Goal: Communication & Community: Answer question/provide support

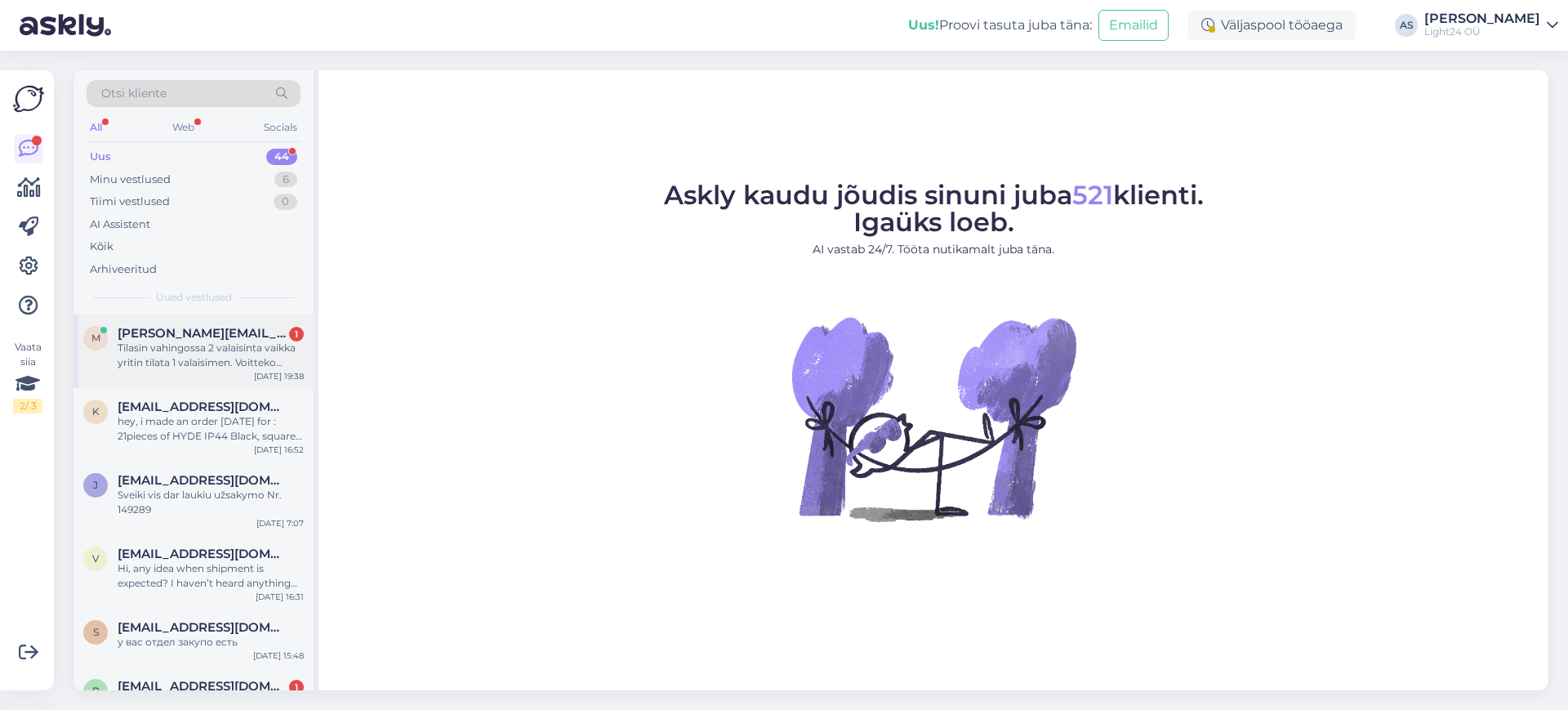
click at [208, 351] on div "Tilasin vahingossa 2 valaisinta vaikka yritin tilata 1 valaisimen. Voitteko kor…" at bounding box center [210, 355] width 186 height 30
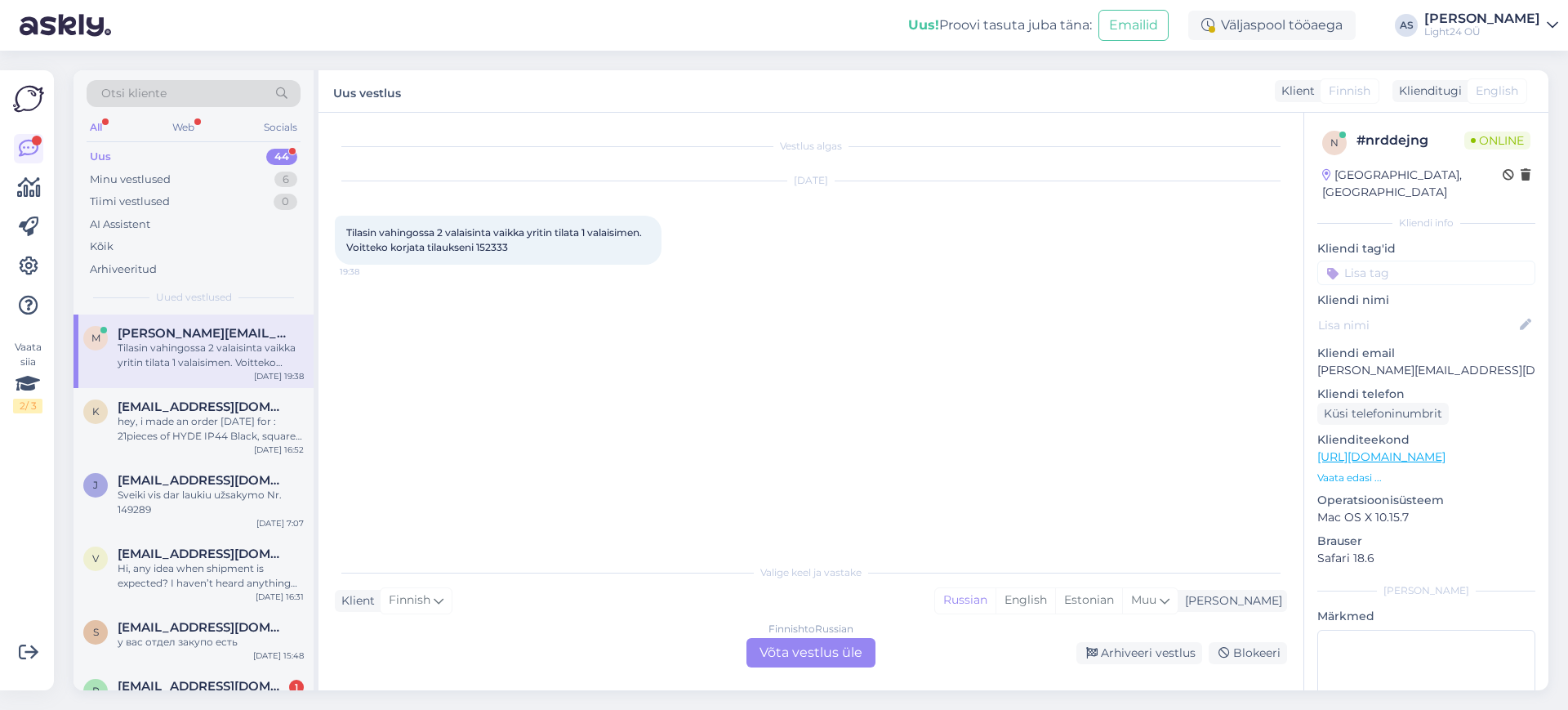
click at [846, 652] on div "Finnish to Russian Võta vestlus üle" at bounding box center [811, 653] width 129 height 30
click at [806, 656] on div "Finnish to Russian Võta vestlus üle" at bounding box center [811, 653] width 129 height 30
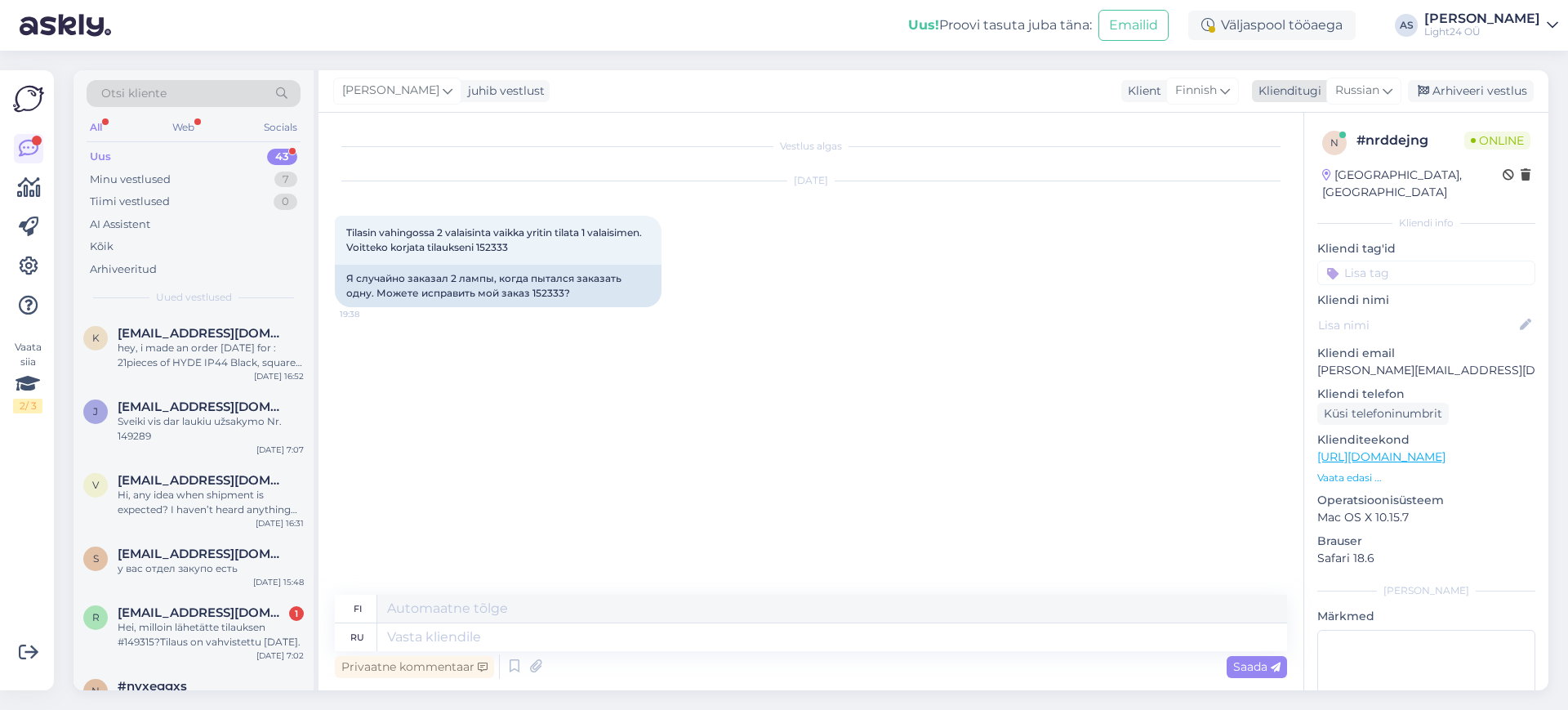
click at [1390, 88] on icon at bounding box center [1387, 90] width 10 height 18
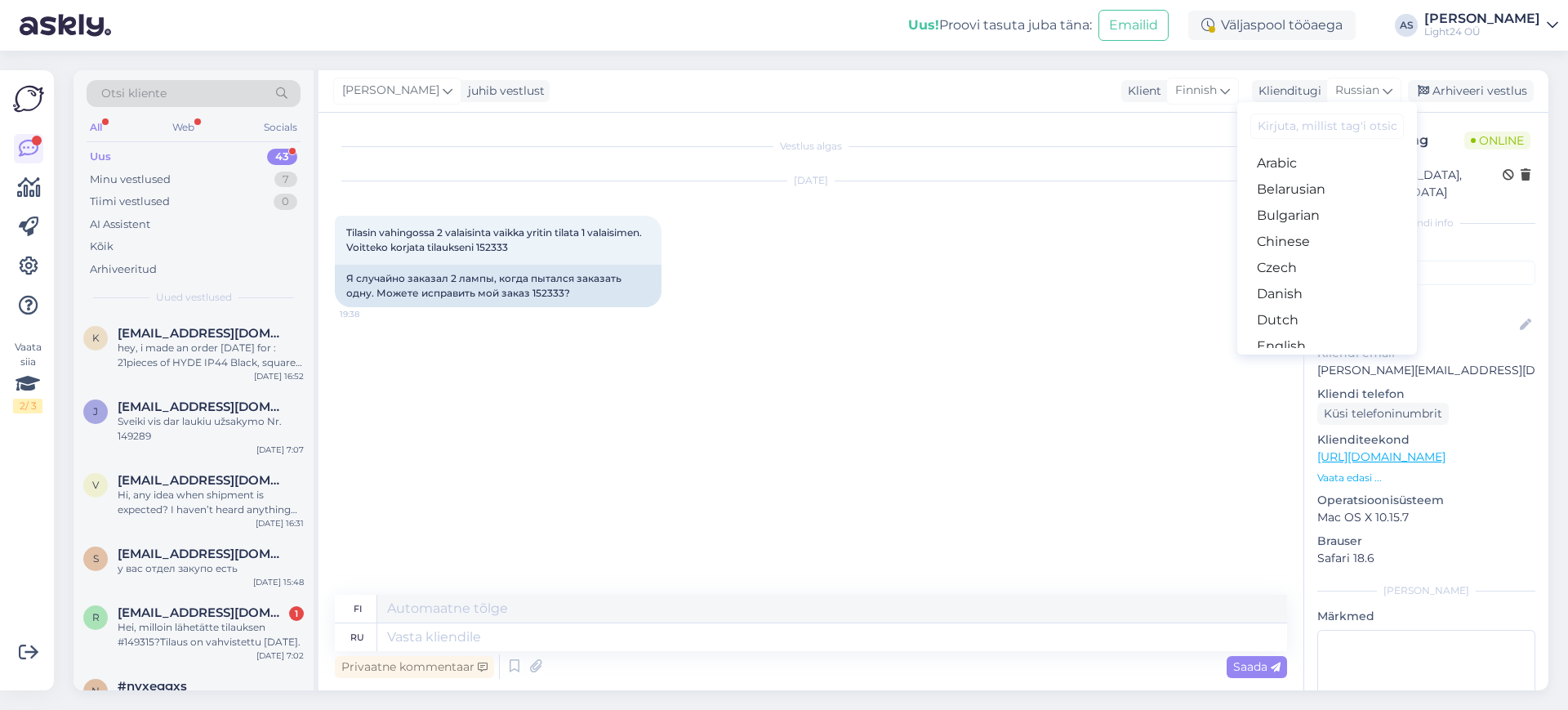
click at [1307, 127] on input at bounding box center [1327, 126] width 154 height 25
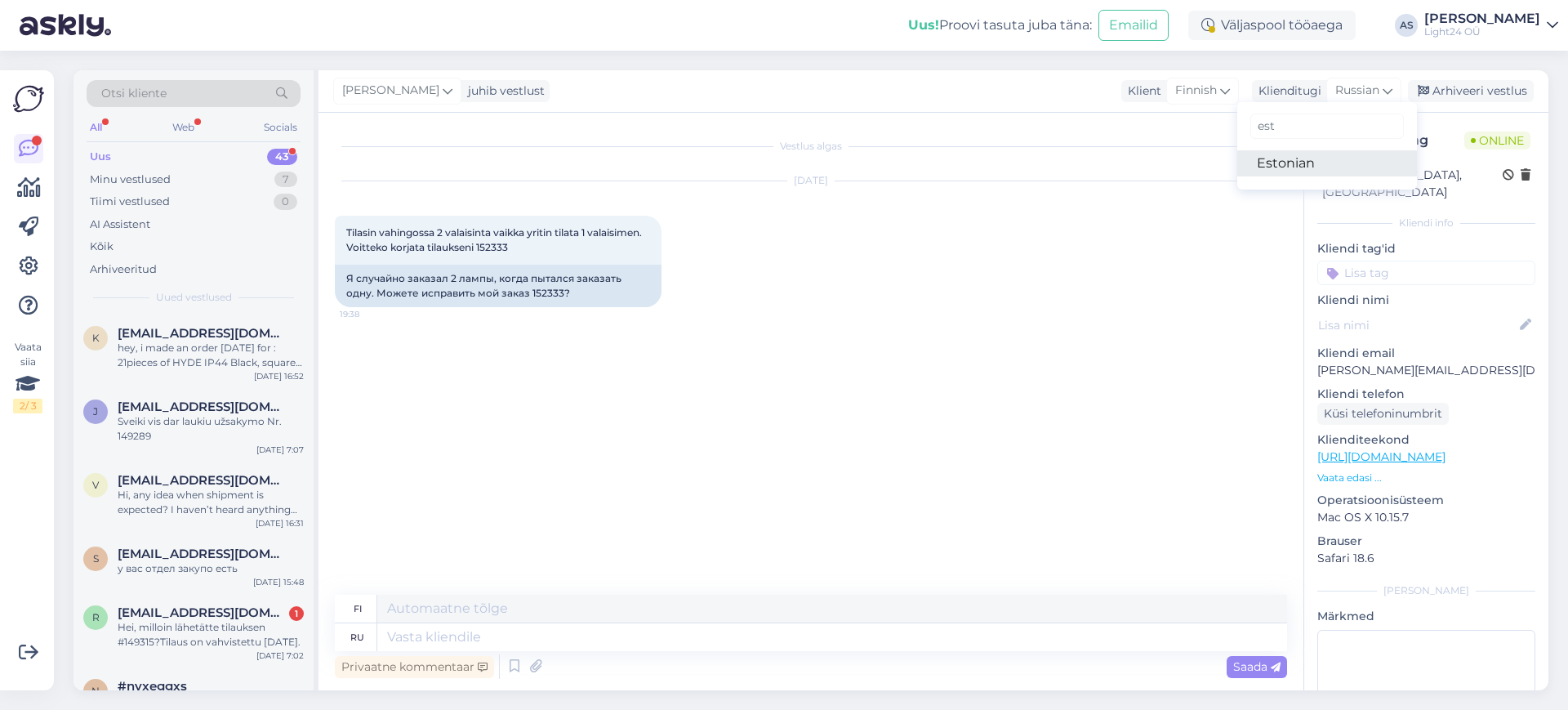
type input "est"
click at [1283, 171] on link "Estonian" at bounding box center [1327, 164] width 180 height 26
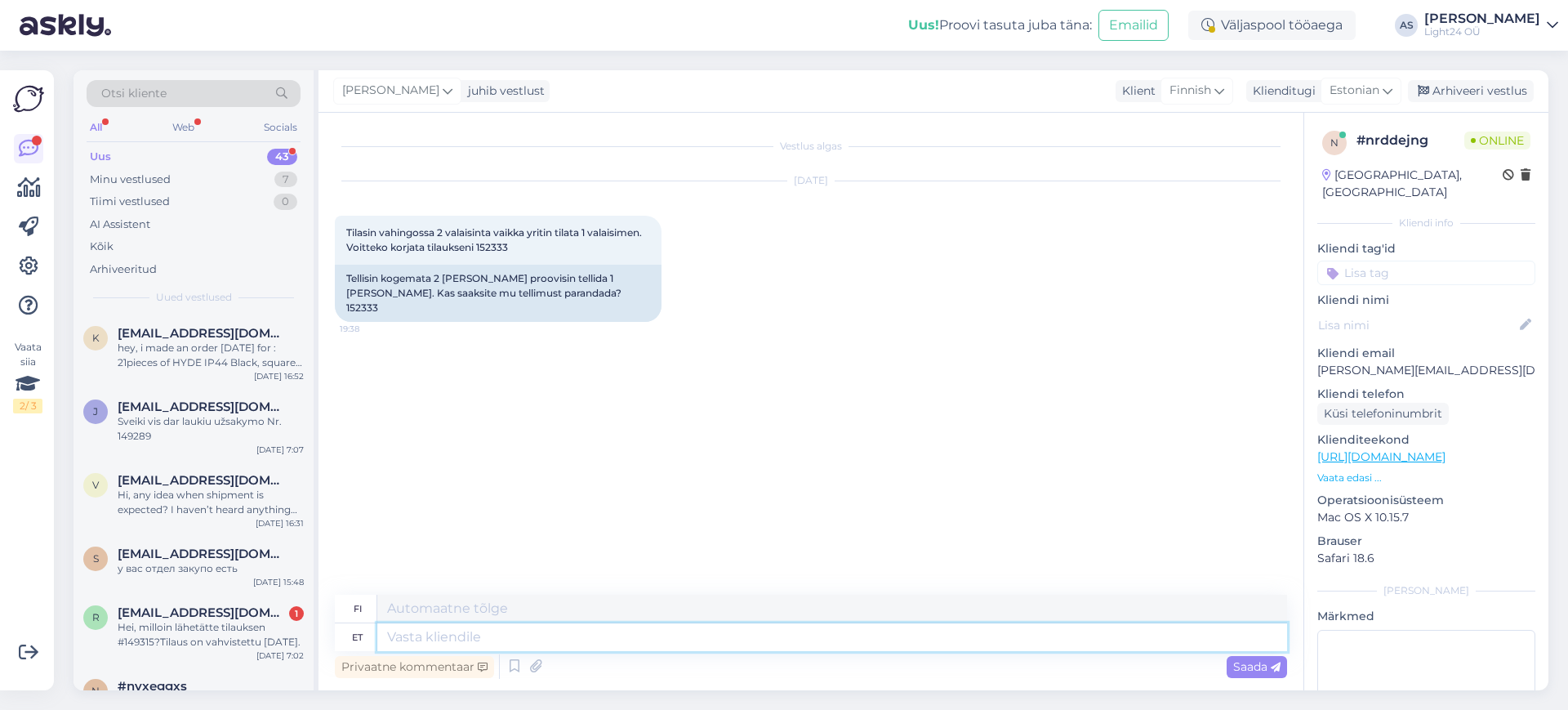
click at [431, 641] on textarea at bounding box center [833, 637] width 910 height 28
type textarea "Tere, v"
type textarea "Hei,"
type textarea "Tere, vaatan k"
type textarea "Hei, etsin."
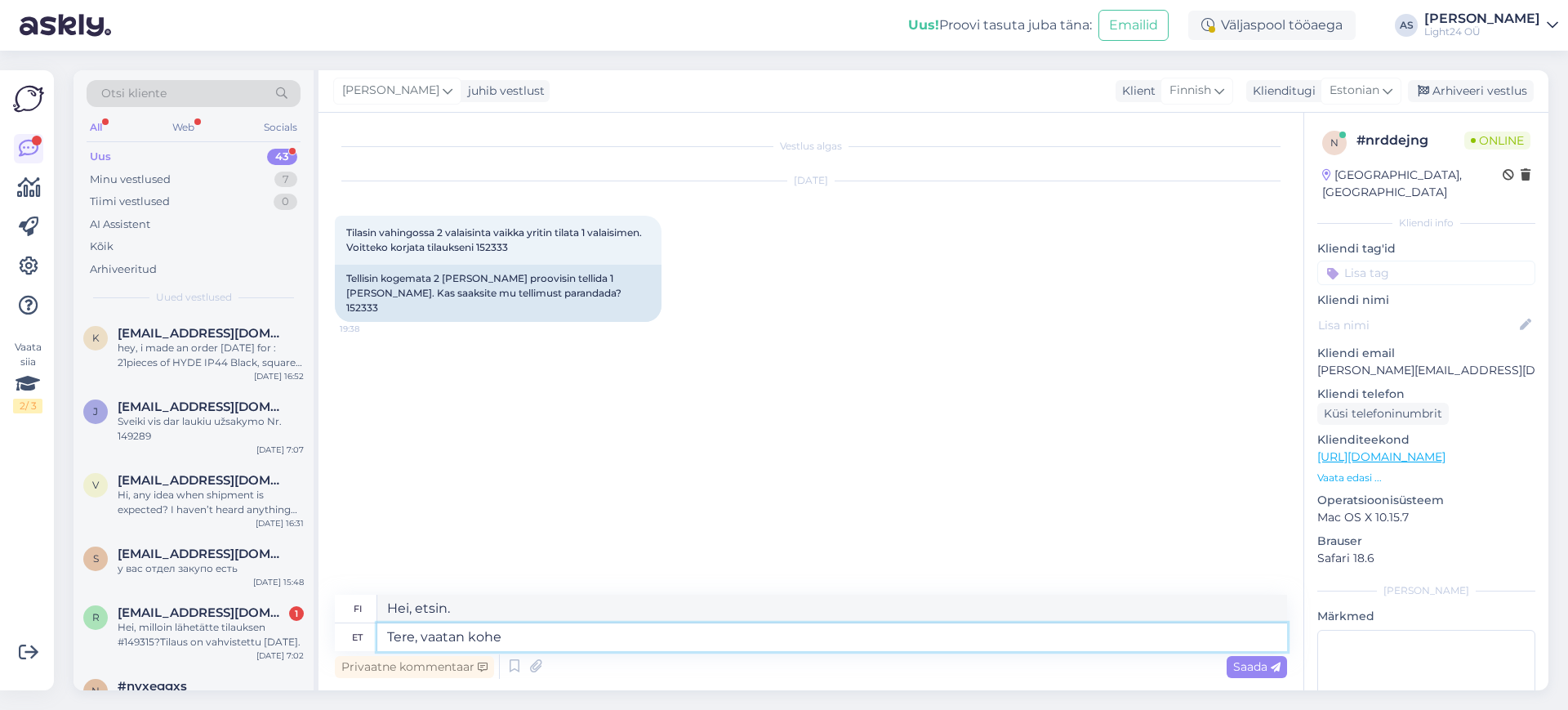
type textarea "Tere, vaatan kohe"
type textarea "Hei, tarkistan sen nyt."
type textarea "Tere, vaatan kohe üle"
type textarea "Hei, [GEOGRAPHIC_DATA] asian heti."
type textarea "Tere, vaatan kohe üle"
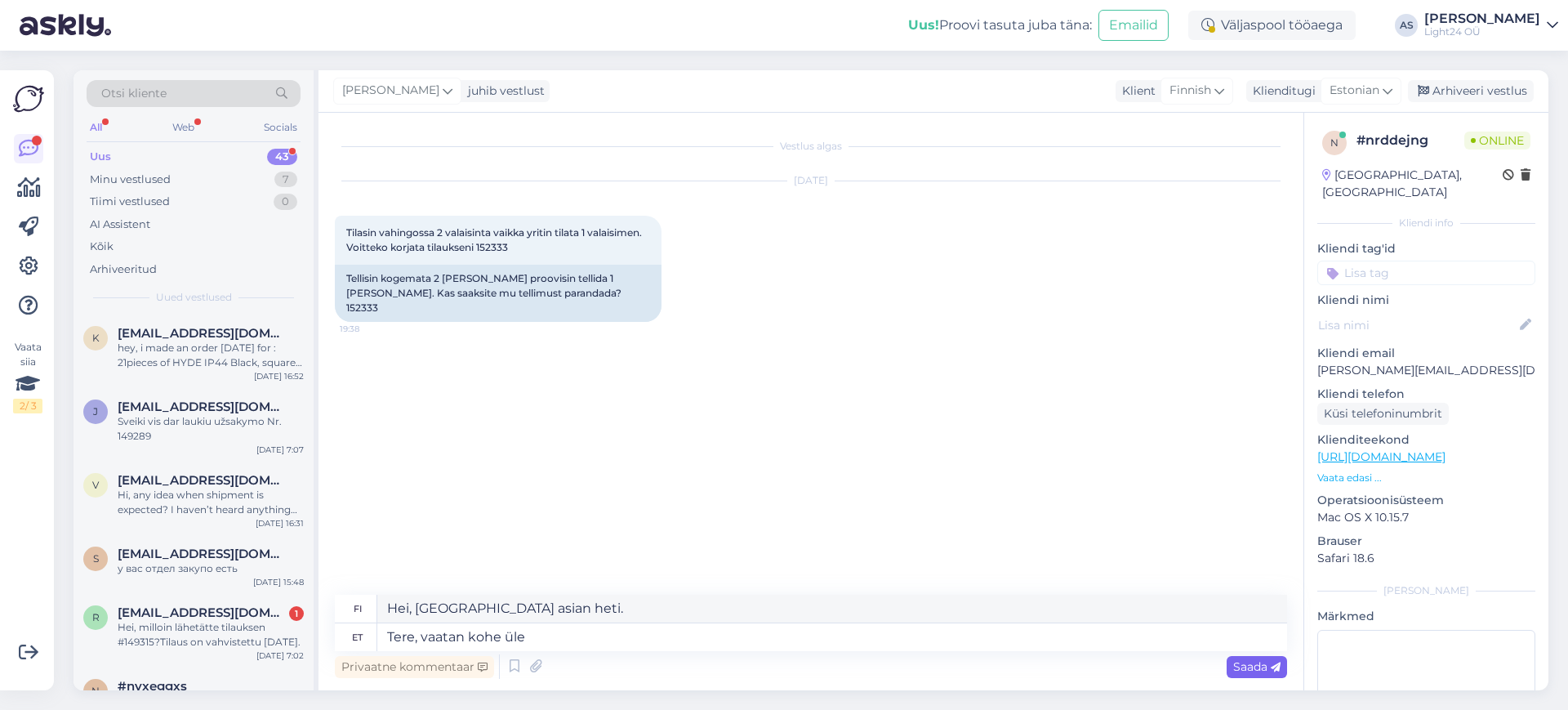
click at [1250, 666] on span "Saada" at bounding box center [1257, 666] width 47 height 15
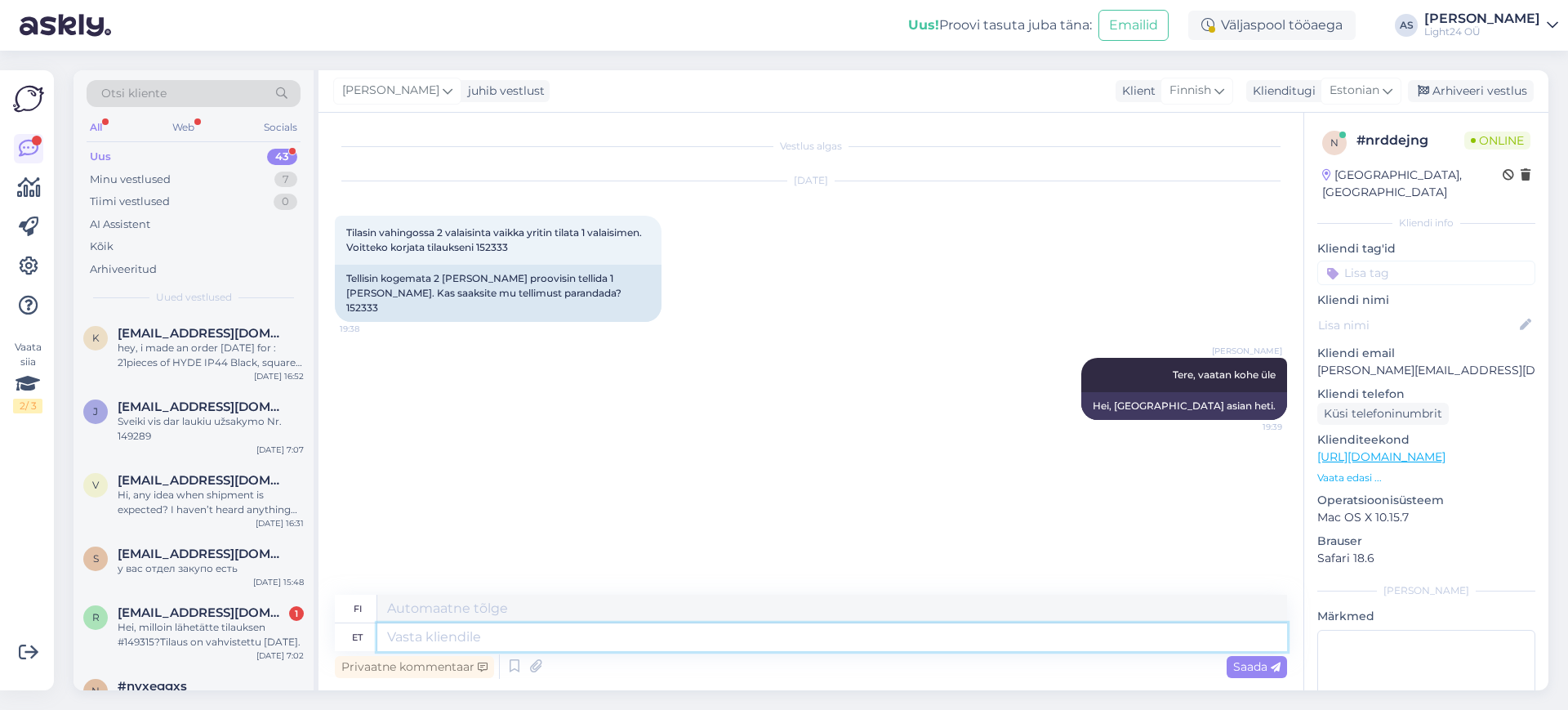
click at [519, 638] on textarea at bounding box center [833, 637] width 910 height 28
type textarea "M"
type textarea "MA"
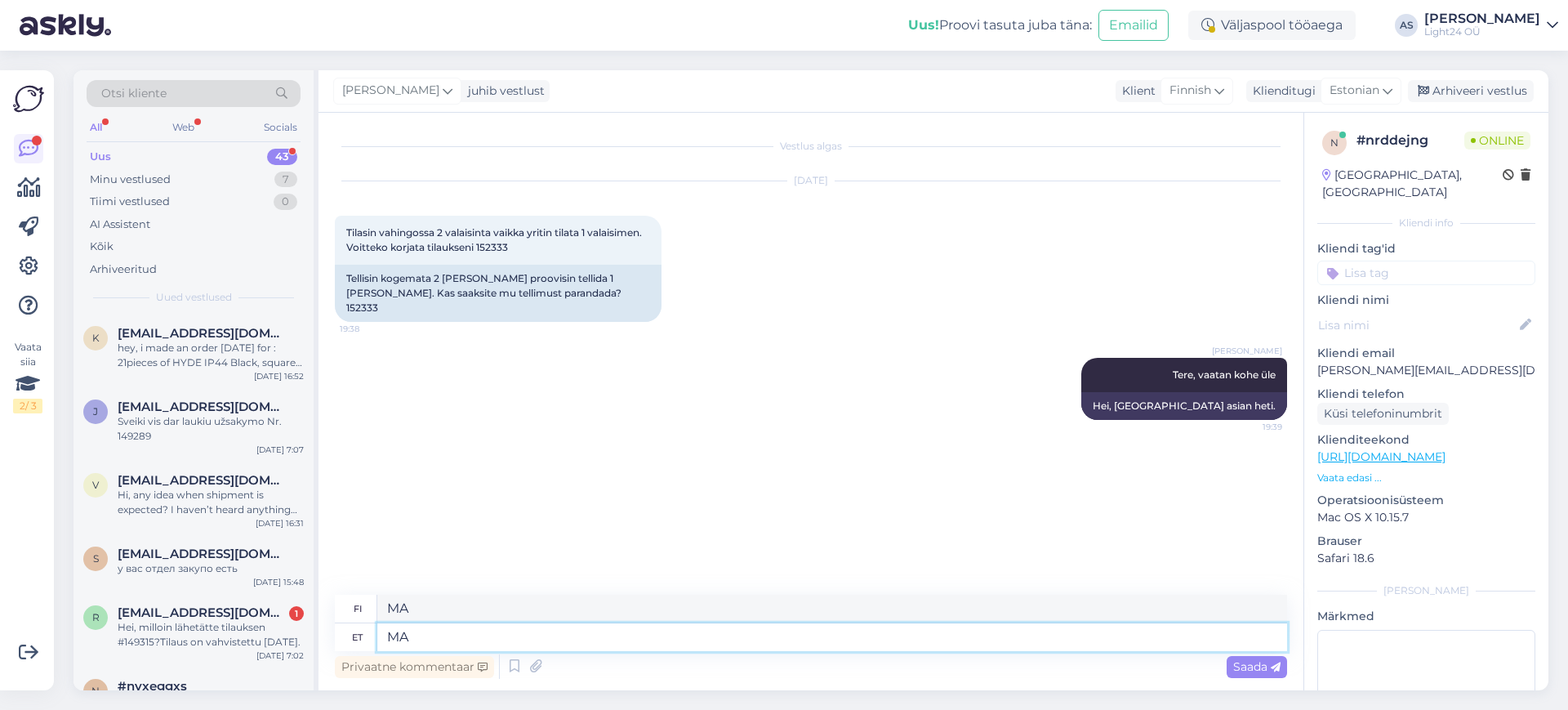
type textarea "M"
type textarea "Ma s"
type textarea "Minä"
type textarea "Ma saan s"
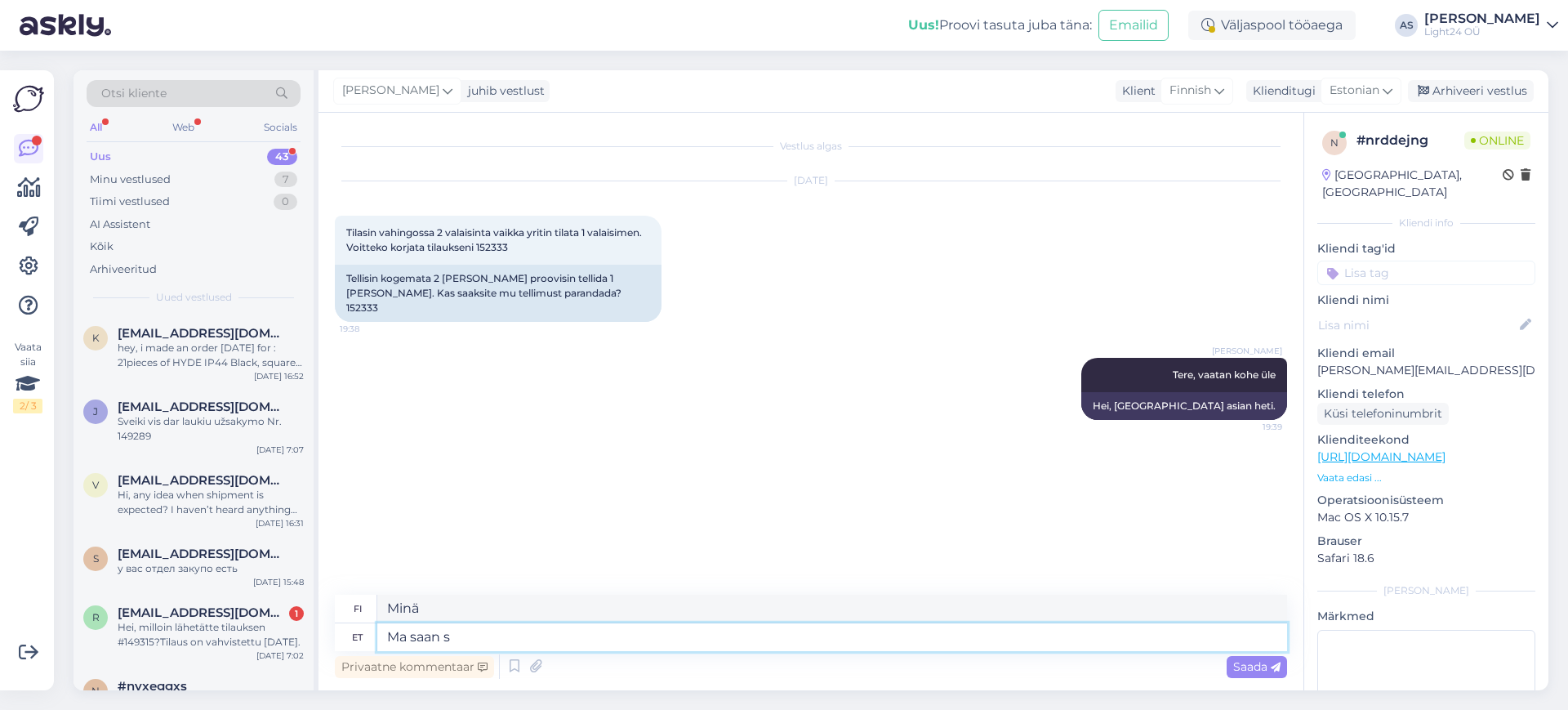
type textarea "[PERSON_NAME]"
type textarea "Ma saan saata a"
type textarea "Voin lähettää"
type textarea "Ma saan saata tellimuse k"
type textarea "Voin lähettää tilauksen."
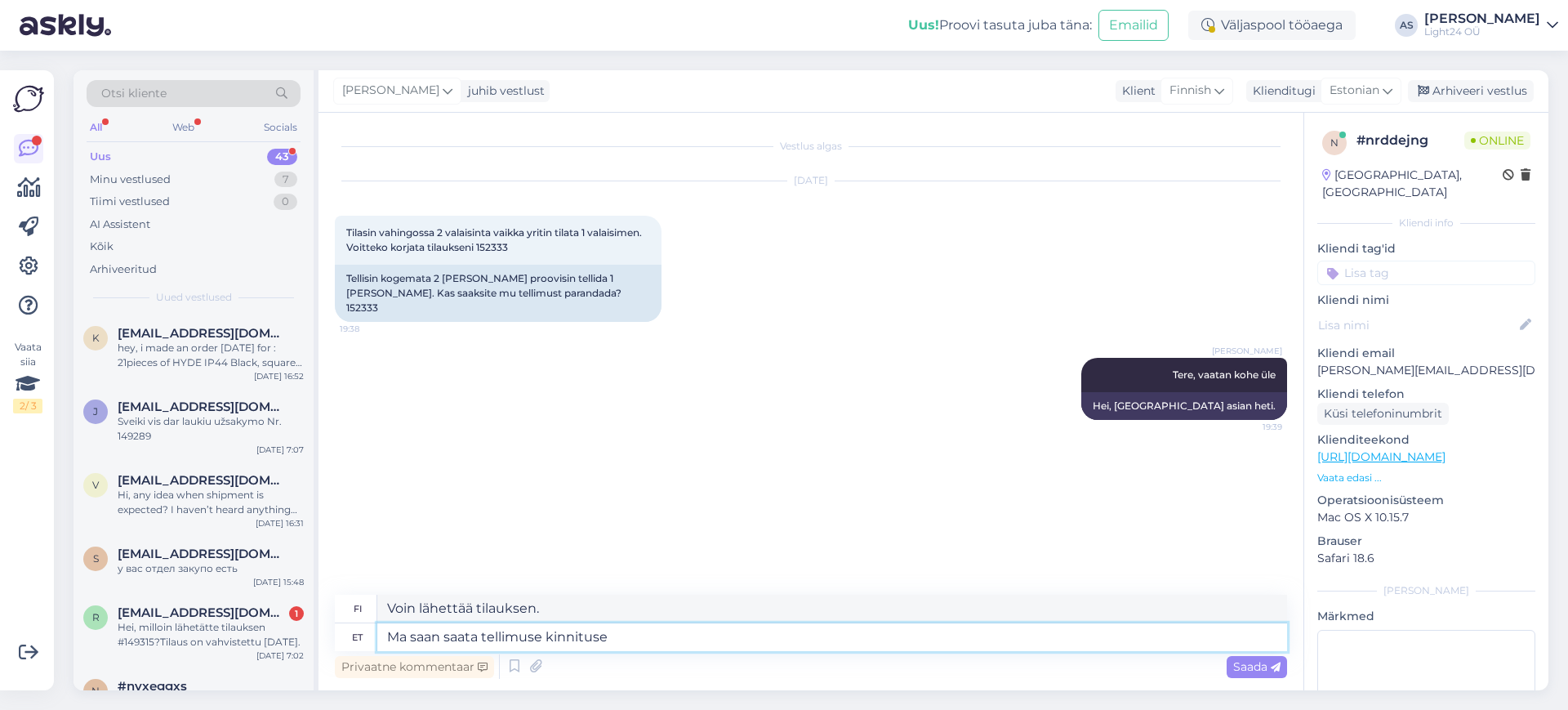
type textarea "Ma saan saata tellimuse kinnituse"
type textarea "Voin lähettää tilausvahvistuksen."
type textarea "Ma saan saata tellimuse kinnituse ühe va"
type textarea "Voin lähettää tilausvahvistuksen yhdessä"
type textarea "Ma saan saata tellimuse kinnituse ühe valgustiga."
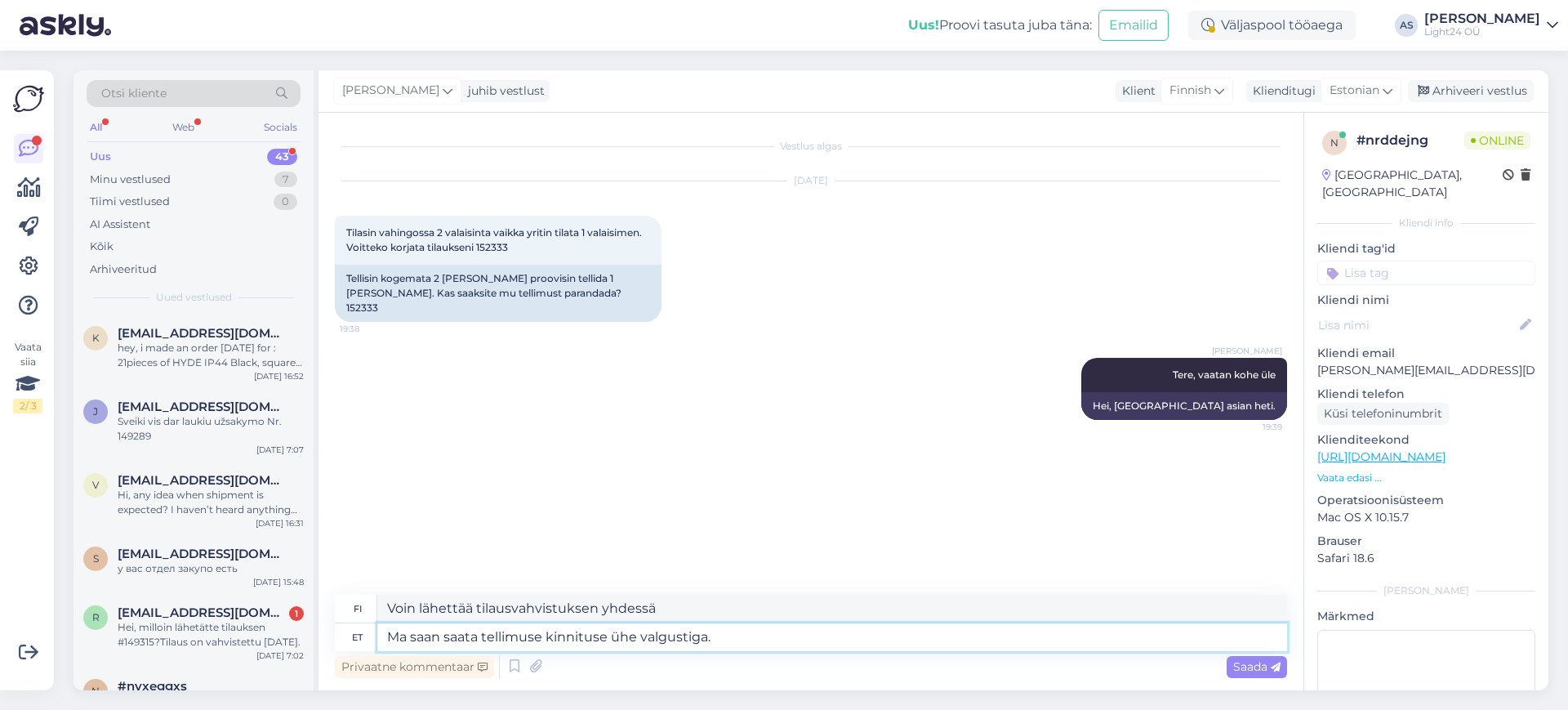
type textarea "Voin lähettää tilausvahvistuksen yhdellä valolla."
type textarea "Ma saan saata tellimuse kinnituse ühe valgustiga. Või"
type textarea "Voin lähettää tilausvahvistuksen yhdellä valolla. Tai"
type textarea "Ma saan saata tellimuse kinnituse ühe valgustiga. Või saan"
type textarea "Voin lähettää tilausvahvistuksen yhdellä valolla. Tai voin"
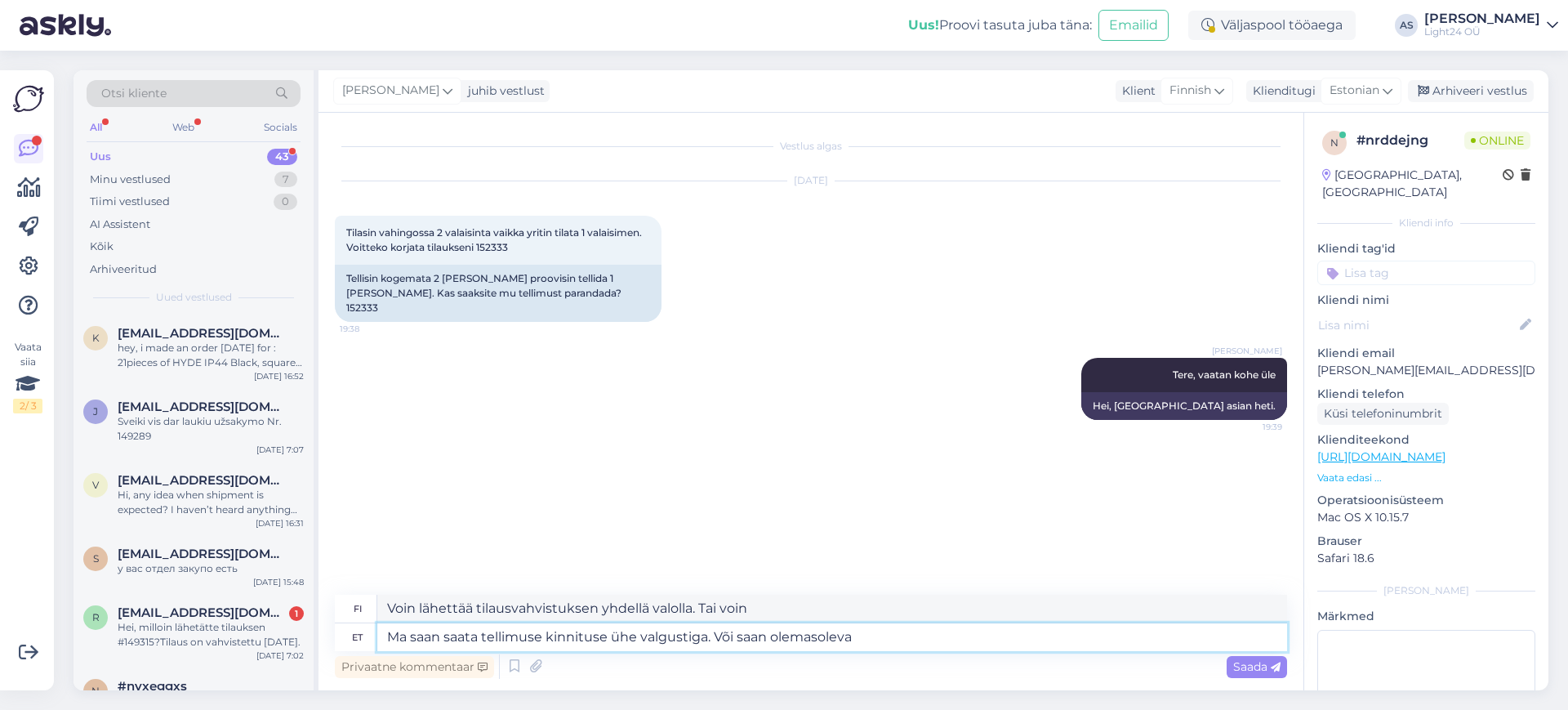
type textarea "Ma saan saata tellimuse kinnituse ühe valgustiga. Või saan olemasoleva t"
type textarea "Voin lähettää tilausvahvistuksen yhdellä valolla. Tai voin lähettää olemassa ol…"
type textarea "Ma saan saata tellimuse kinnituse ühe valgustiga. Või saan olemasoleva tellimuse"
type textarea "Voin lähettää tilausvahvistuksen yhdellä valolla. Tai [PERSON_NAME] olemassa ol…"
type textarea "Ma saan saata tellimuse kinnituse ühe valgustiga. Või saan olemasoleva tellimus…"
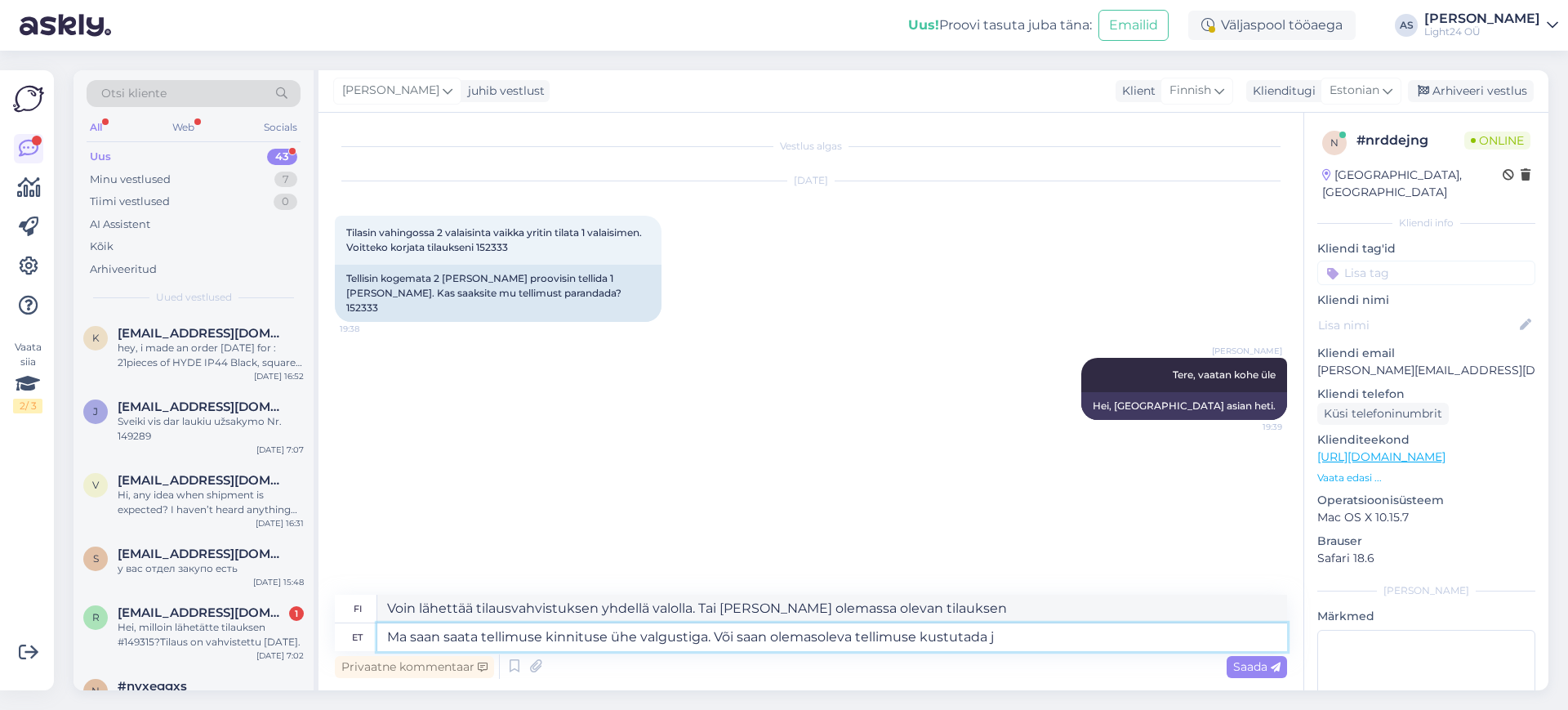
type textarea "Voin lähettää tilausvahvistuksen yhdellä valolla. Tai voin poistaa olemassa ole…"
type textarea "Ma saan saata tellimuse kinnituse ühe valgustiga. Või saan olemasoleva tellimus…"
type textarea "Voin lähettää tilausvahvistuksen yhdellä valolla. Tai voin poistaa olemassa ole…"
type textarea "Ma saan saata tellimuse kinnituse ühe valgustiga. Või saan olemasoleva tellimus…"
type textarea "Voin lähettää sinulle tilausvahvistuksen yhdellä valolla. Tai voin poistaa olem…"
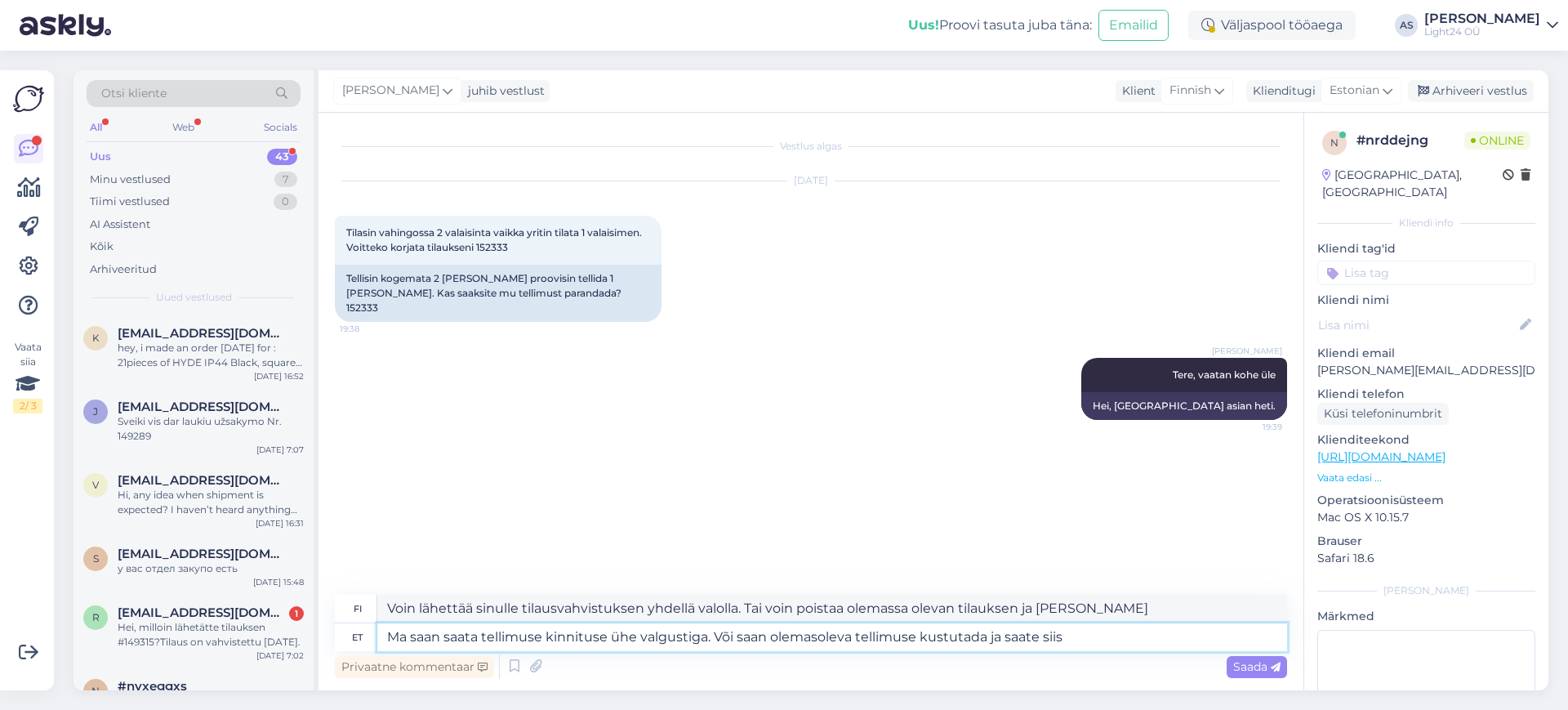
type textarea "Ma saan saata tellimuse kinnituse ühe valgustiga. Või saan olemasoleva tellimus…"
type textarea "Voin lähettää sinulle tilausvahvistuksen yhdellä valolla. Tai voin poistaa olem…"
type textarea "Ma saan saata tellimuse kinnituse ühe valgustiga. Või saan olemasoleva tellimus…"
type textarea "Voin lähettää sinulle tilausvahvistuksen yhdellä valolla. Tai voin poistaa olem…"
type textarea "Ma saan saata tellimuse kinnituse ühe valgustiga. Või saan olemasoleva tellimus…"
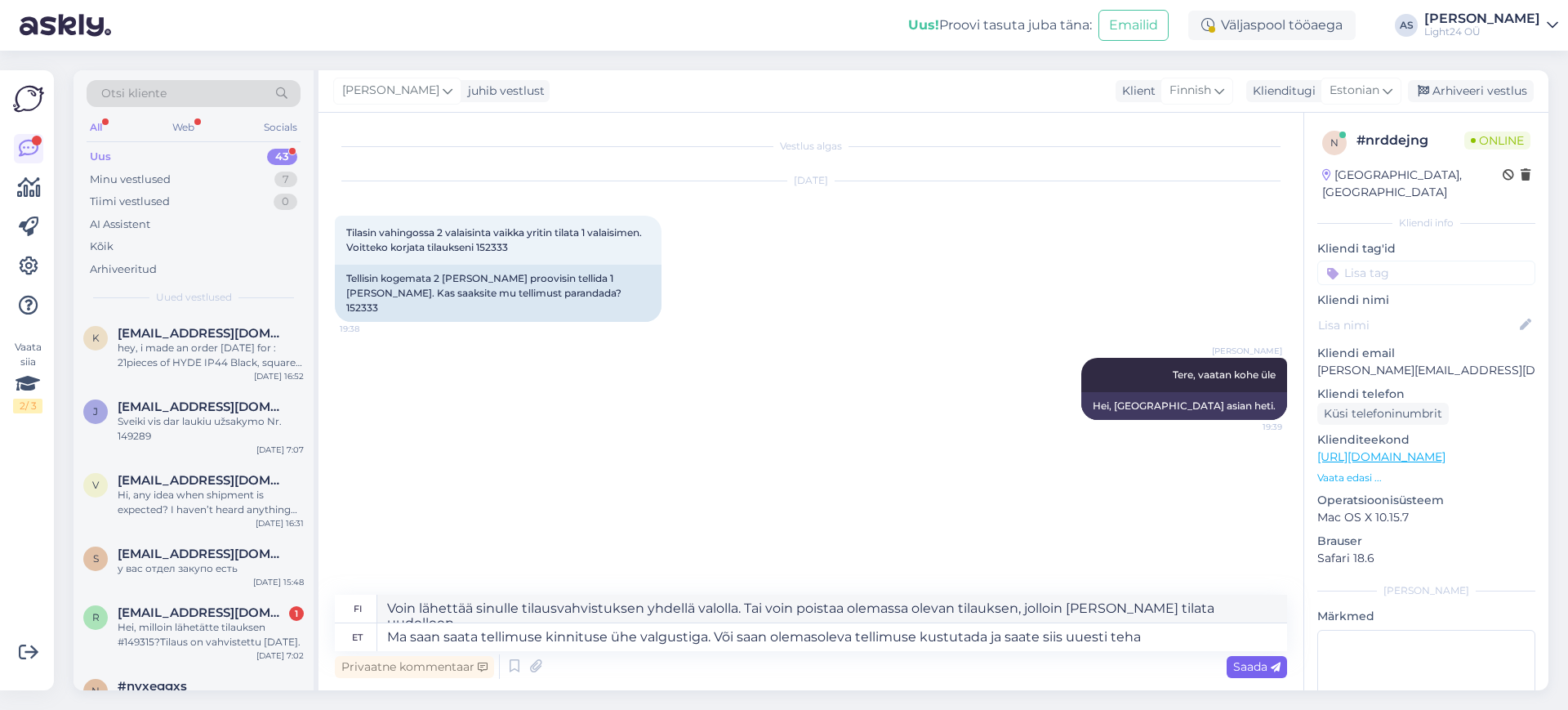
click at [1260, 669] on span "Saada" at bounding box center [1257, 666] width 47 height 15
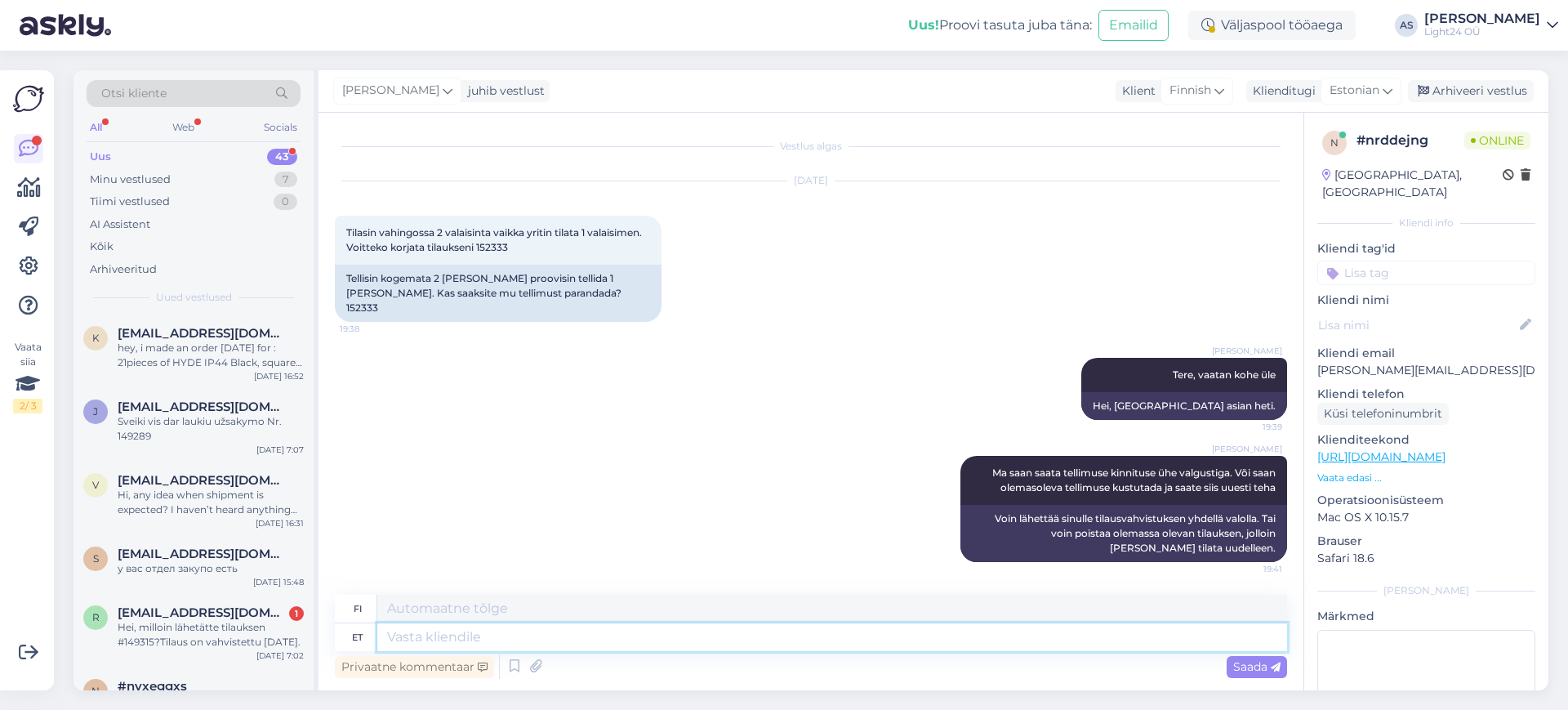
click at [707, 637] on textarea at bounding box center [833, 637] width 910 height 28
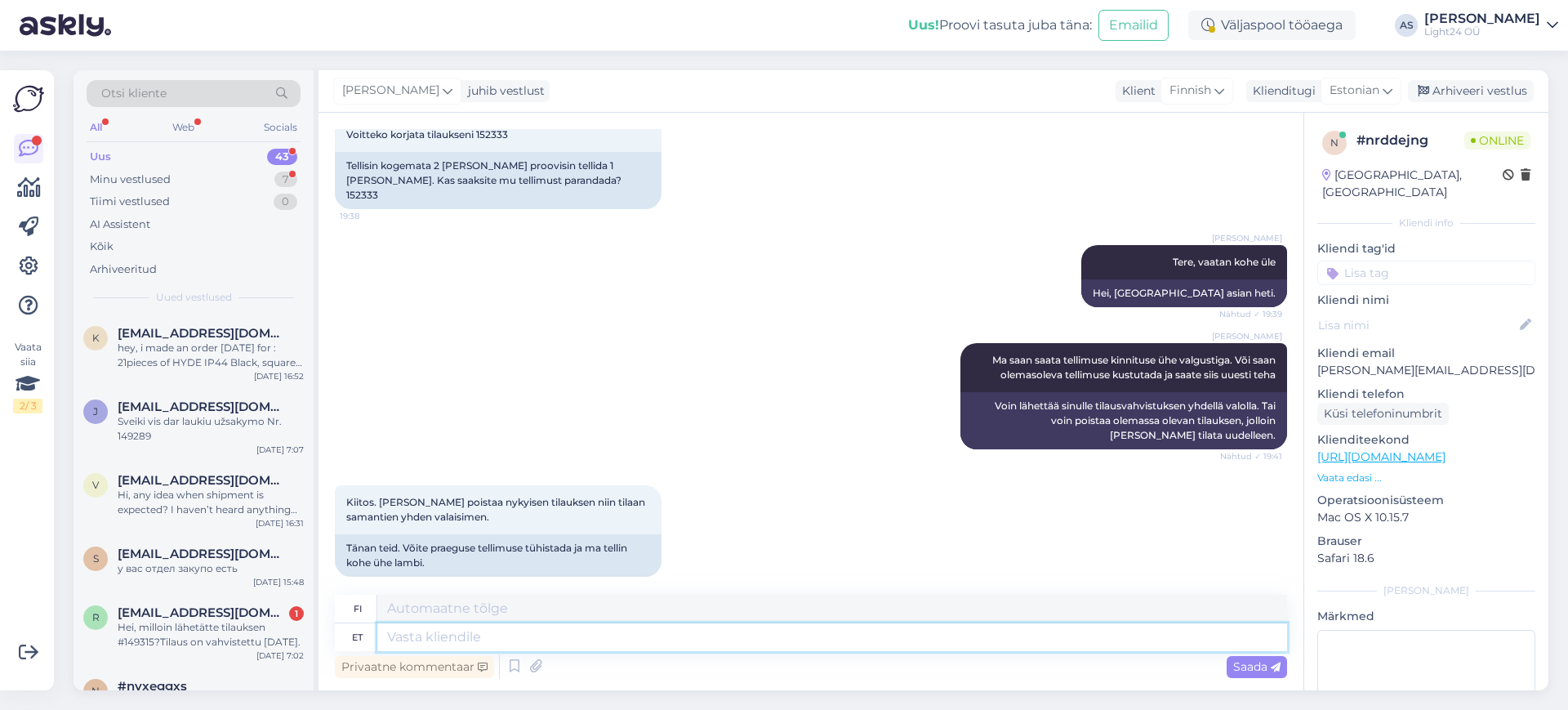
scroll to position [240, 0]
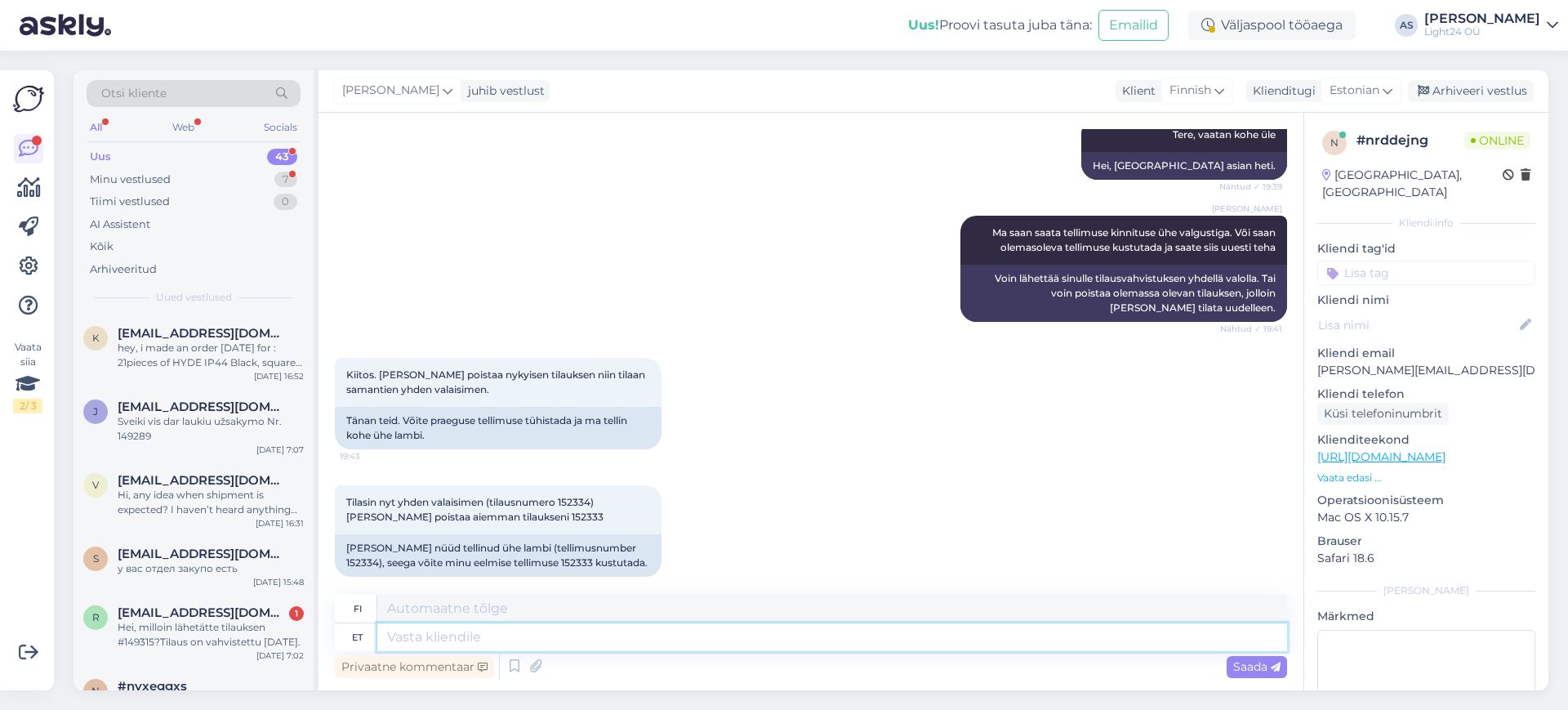
click at [516, 644] on textarea at bounding box center [833, 637] width 910 height 28
type textarea "Super"
type textarea "Hienoa"
type textarea "Super!"
type textarea "Hienoa!"
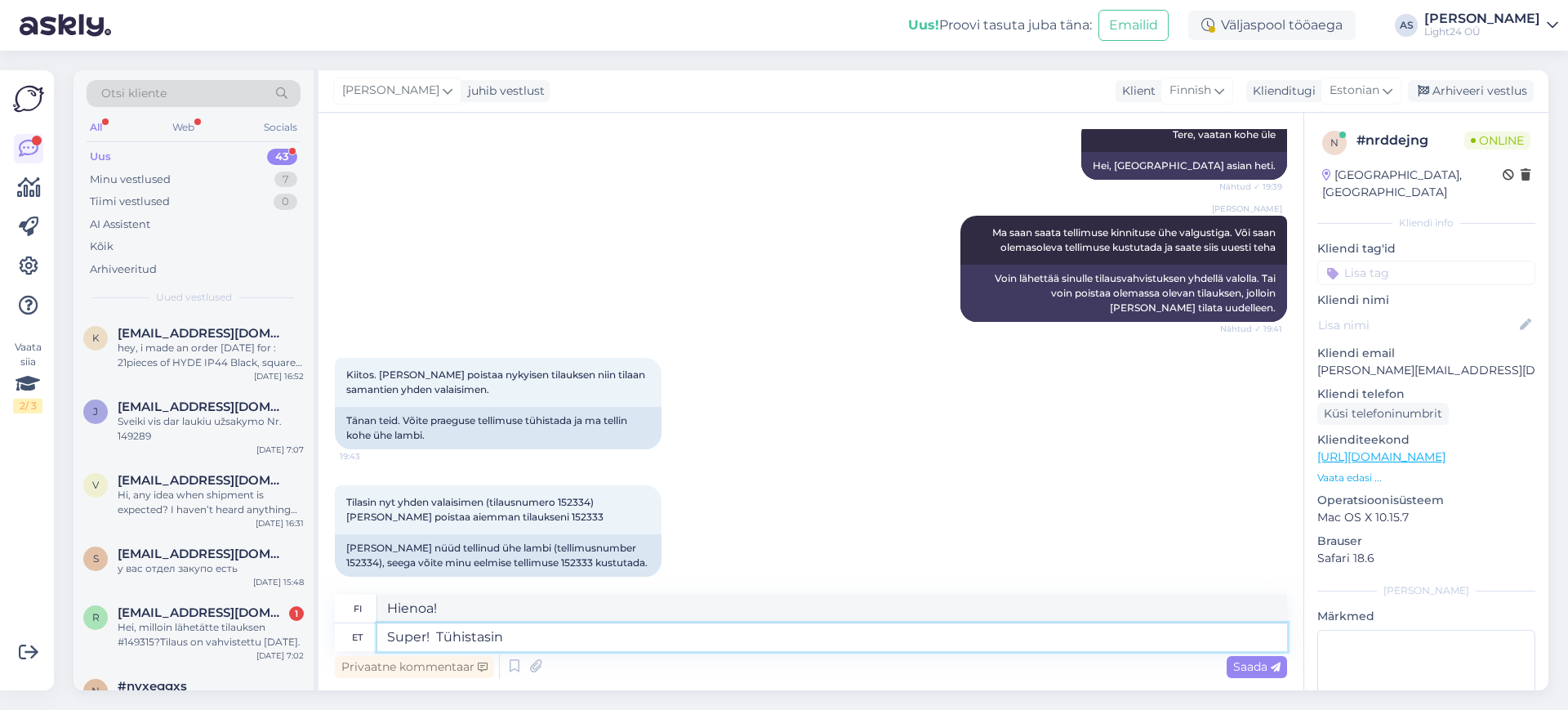
type textarea "Super! Tühistasin 2"
type textarea "Hienoa! Peruin tilauksen."
type textarea "Super! Tühistasin 2"
type textarea "Hienoa! Peruin kaksi"
type textarea "Super! Tühistasin 2 lambiga te"
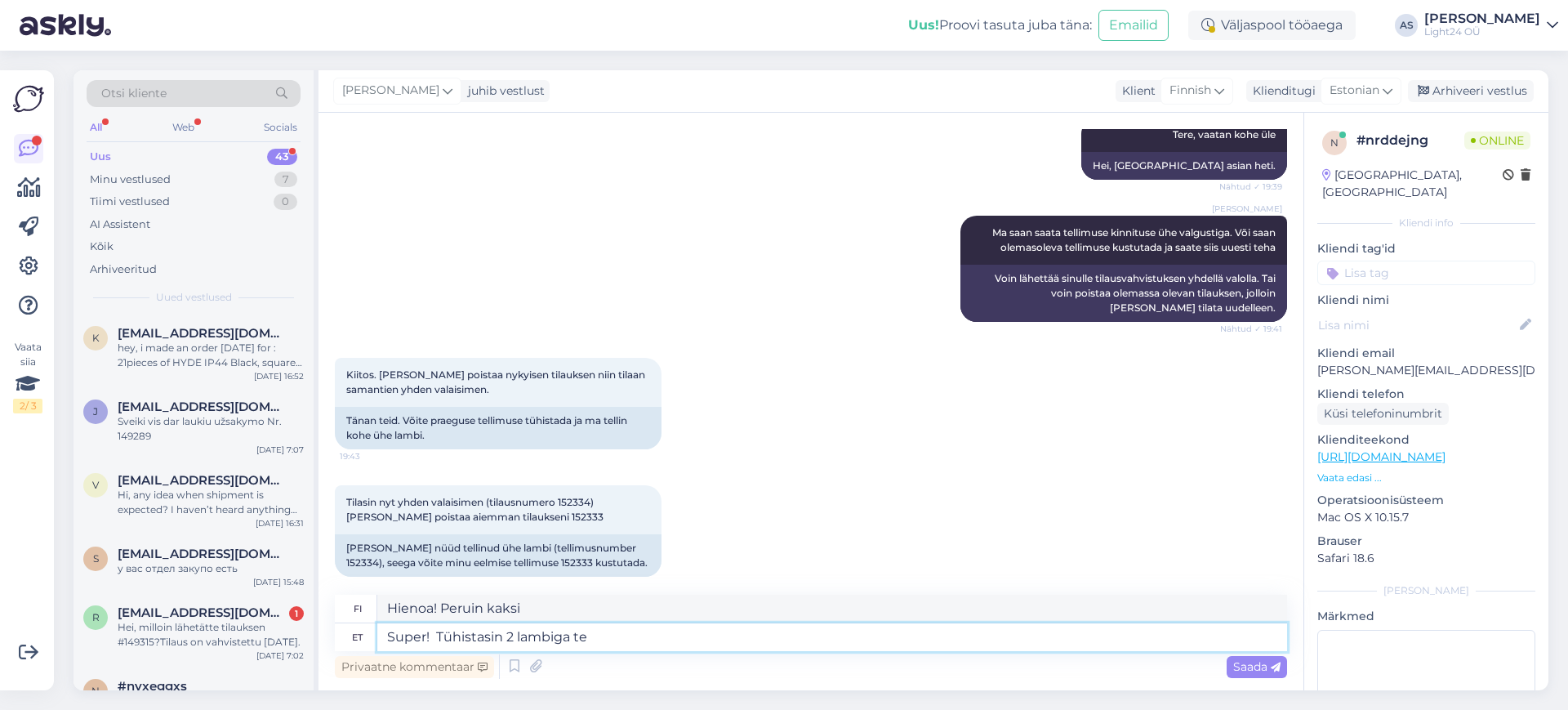
type textarea "Hienoa! Peruin tilauksen kahdella lampulla"
type textarea "Super! Tühistasin 2 lambiga tellimuse är"
type textarea "Hienoa! Peruin kahden lampun tilauksen."
type textarea "Super! Tühistasin 2 lambiga tellimuse ära!"
type textarea "Hienoa! Peruin kahden lampun tilauksen!"
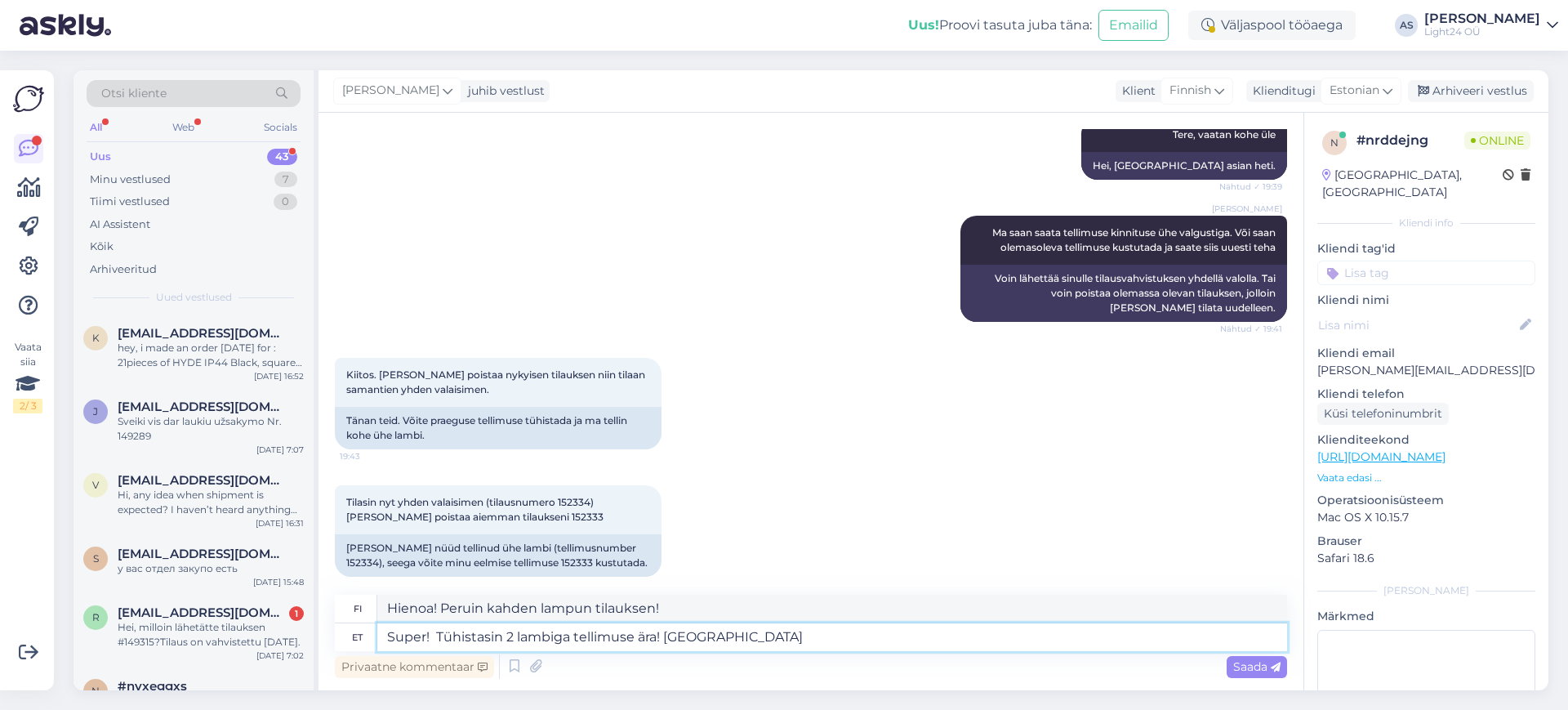
type textarea "Super! Tühistasin 2 lambiga tellimuse ära! Aitäh t"
type textarea "Hienoa! Peruin kahden lampun tilauksen! Kiitos"
type textarea "Super! Tühistasin 2 lambiga tellimuse ära! Aitäh teile! :"
type textarea "Hienoa! Peruin kahden lampun tilauksen! Kiitos!"
type textarea "Super! Tühistasin 2 lambiga tellimuse ära! Aitäh teile! :)"
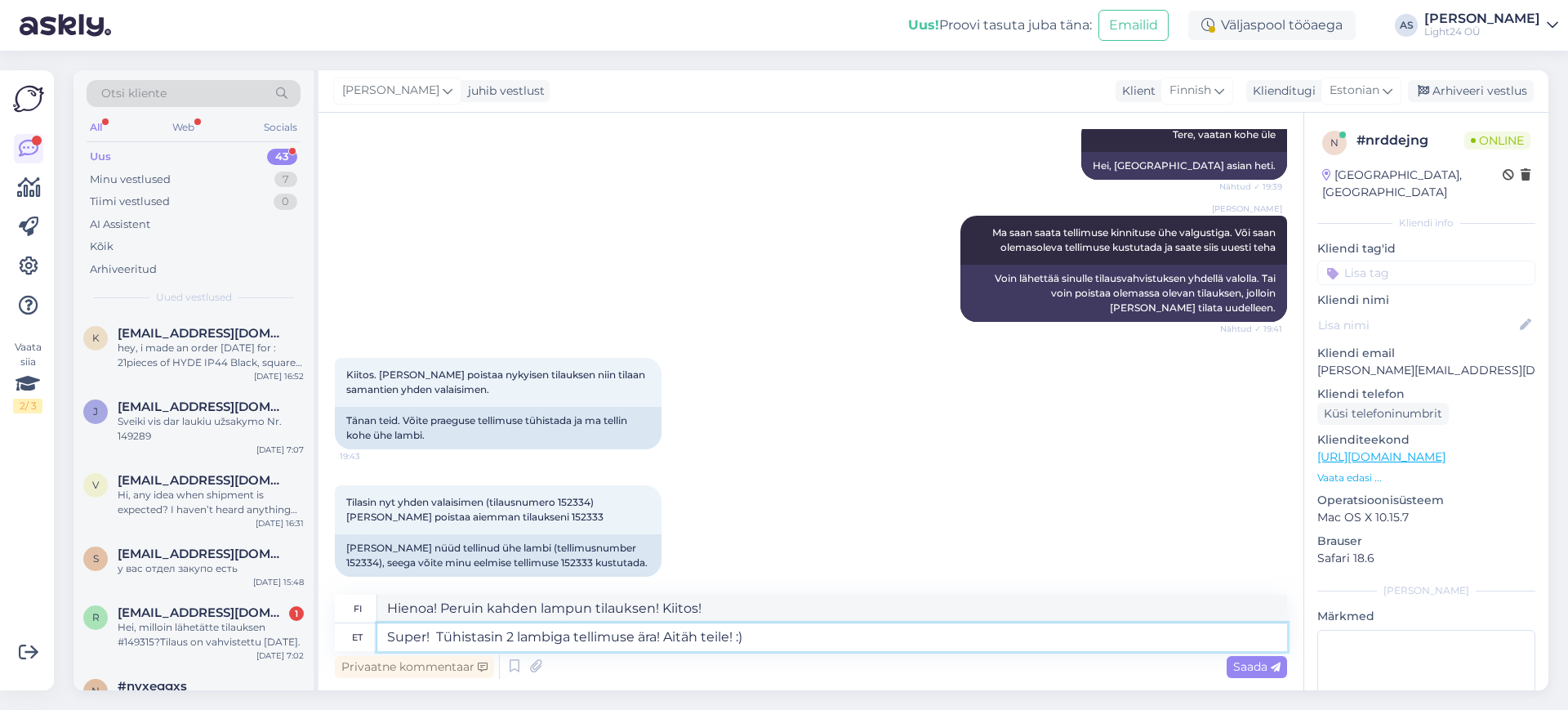
type textarea "Hienoa! Peruin kahden lampun tilauksen! Kiitos! :)"
type textarea "Super! Tühistasin 2 lambiga tellimuse ära! Aitäh teile! :)"
click at [1252, 656] on div "Saada" at bounding box center [1256, 667] width 60 height 22
click at [1250, 663] on span "Saada" at bounding box center [1257, 666] width 47 height 15
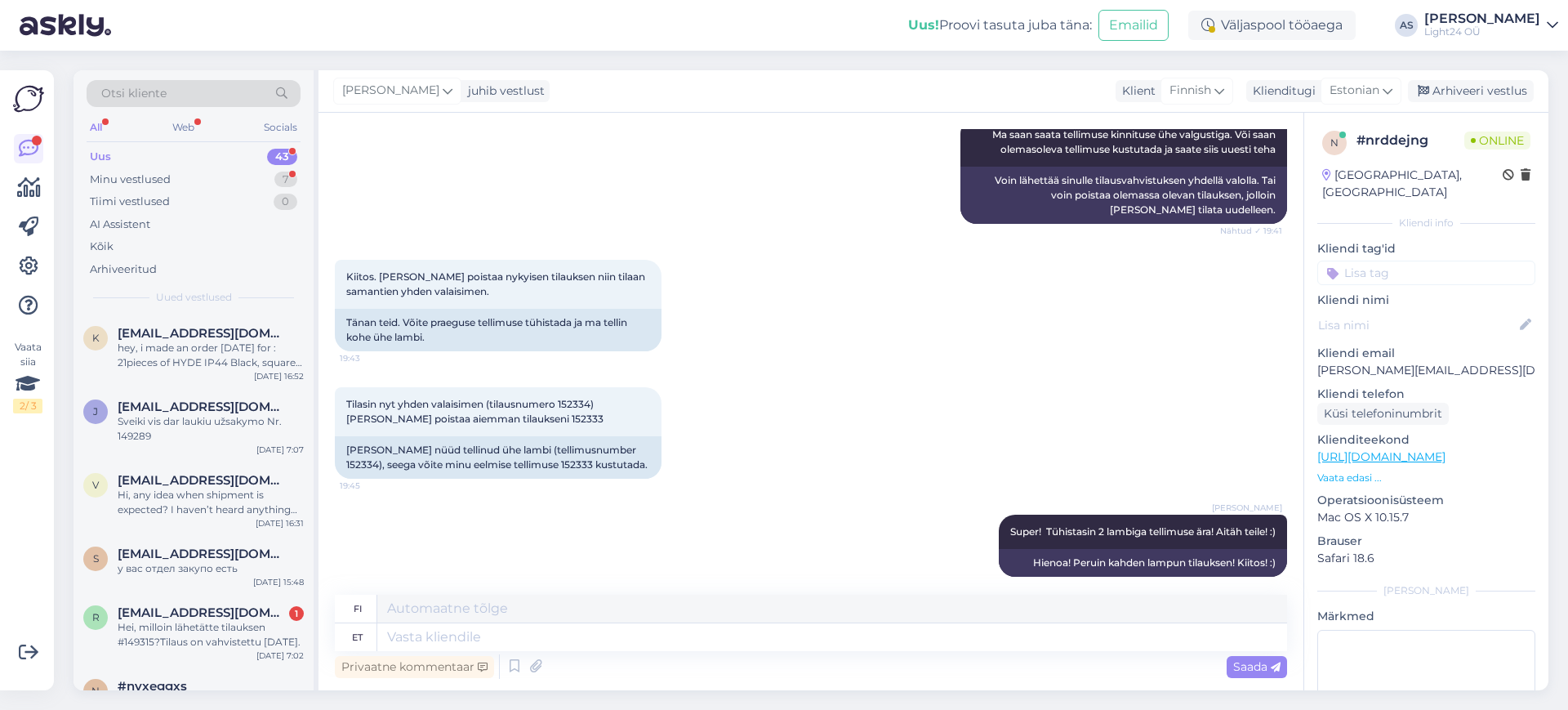
scroll to position [436, 0]
